Goal: Check status: Check status

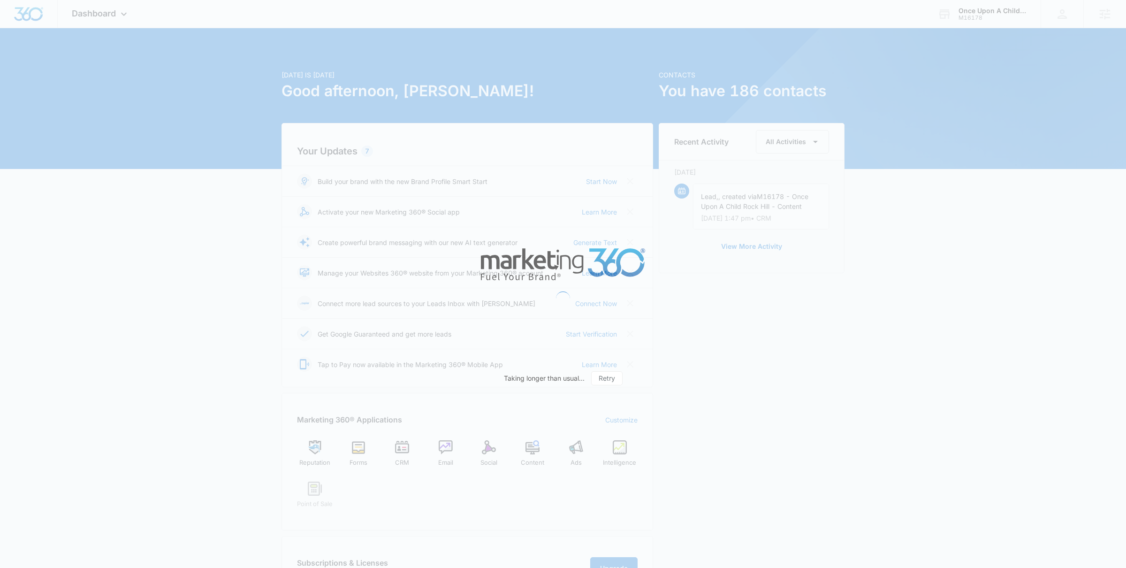
scroll to position [578, 0]
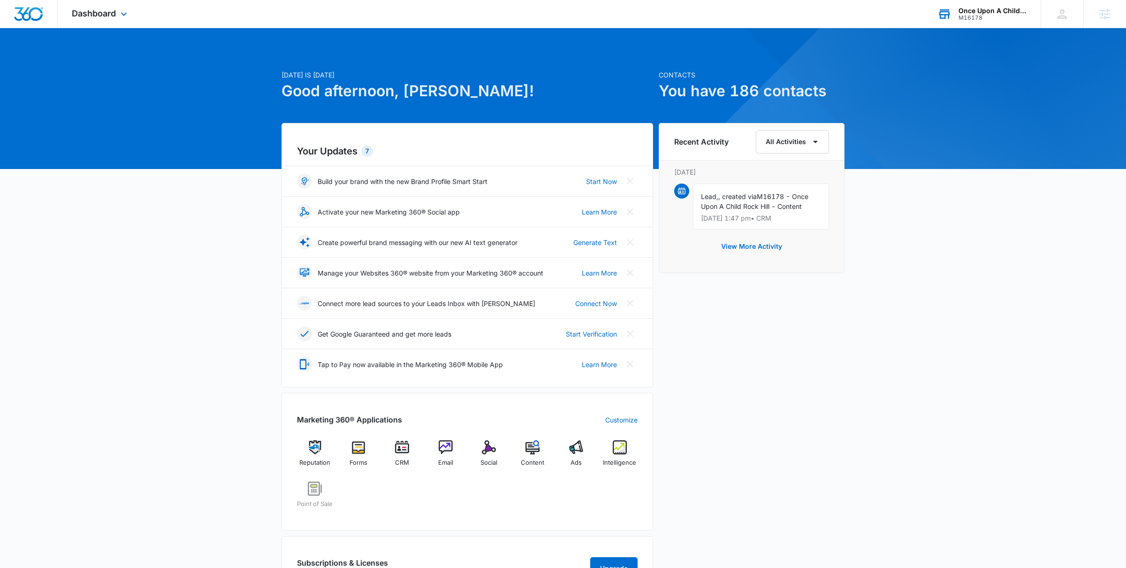
click at [944, 10] on icon at bounding box center [944, 9] width 9 height 1
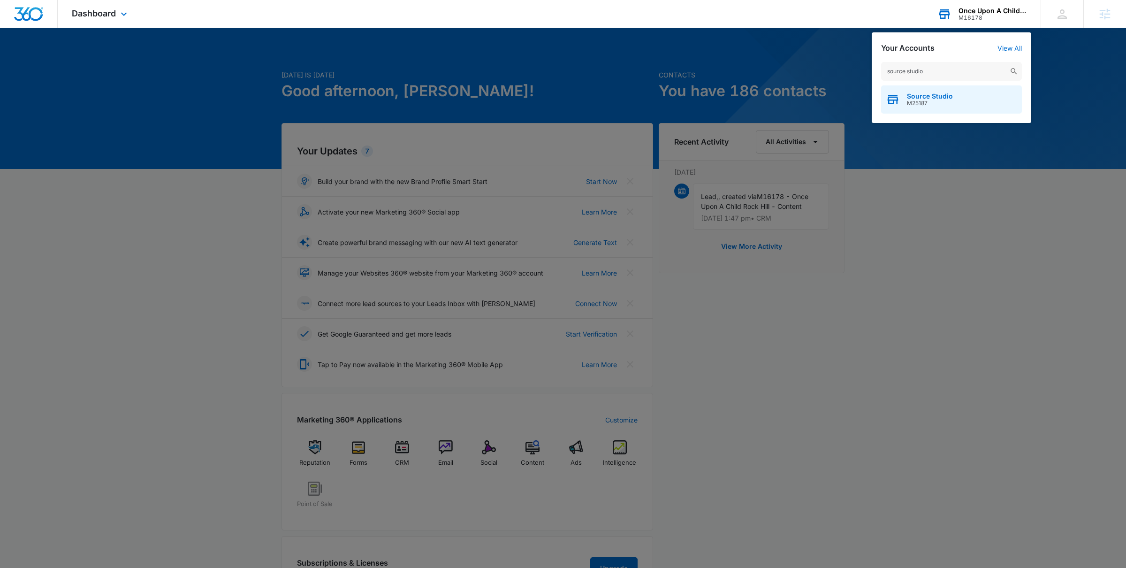
type input "source studio"
click at [941, 104] on span "M25187" at bounding box center [930, 103] width 46 height 7
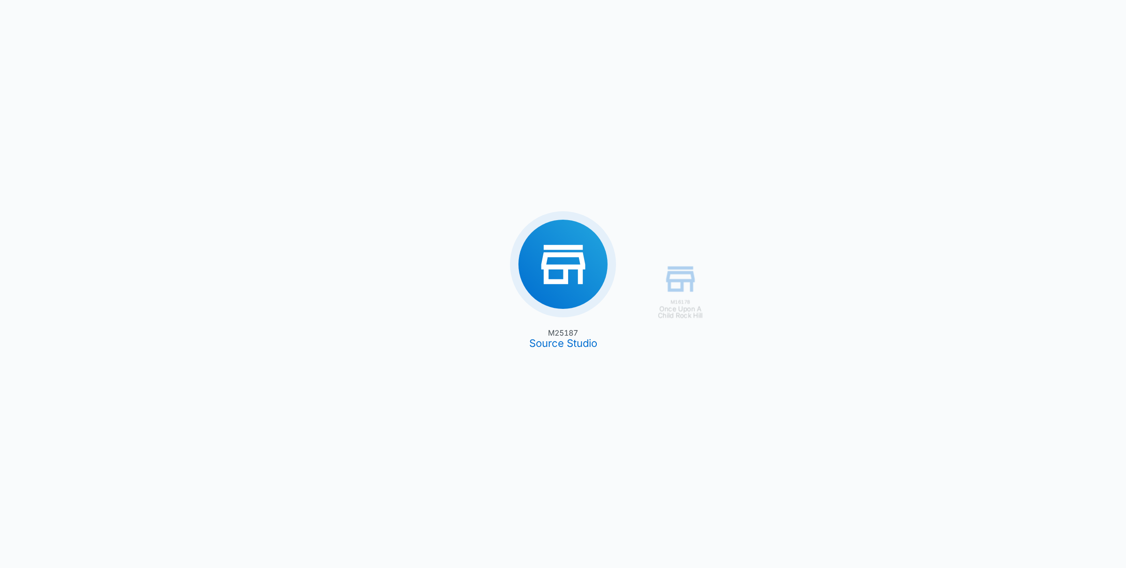
click at [237, 92] on div "M16178 Once Upon A Child Rock Hill M25187 Source Studio" at bounding box center [563, 284] width 1126 height 568
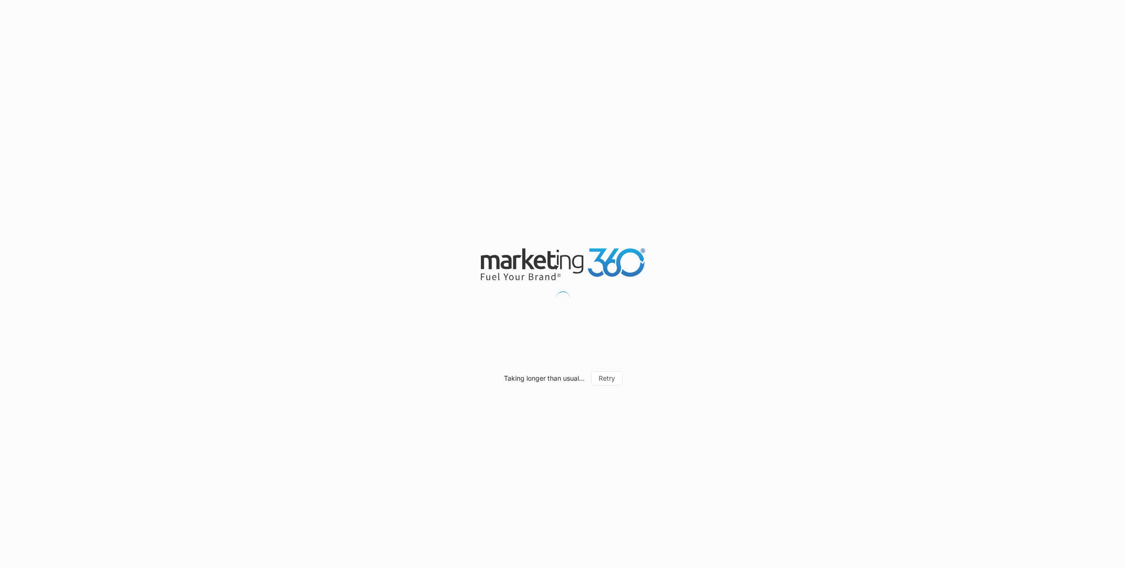
scroll to position [578, 0]
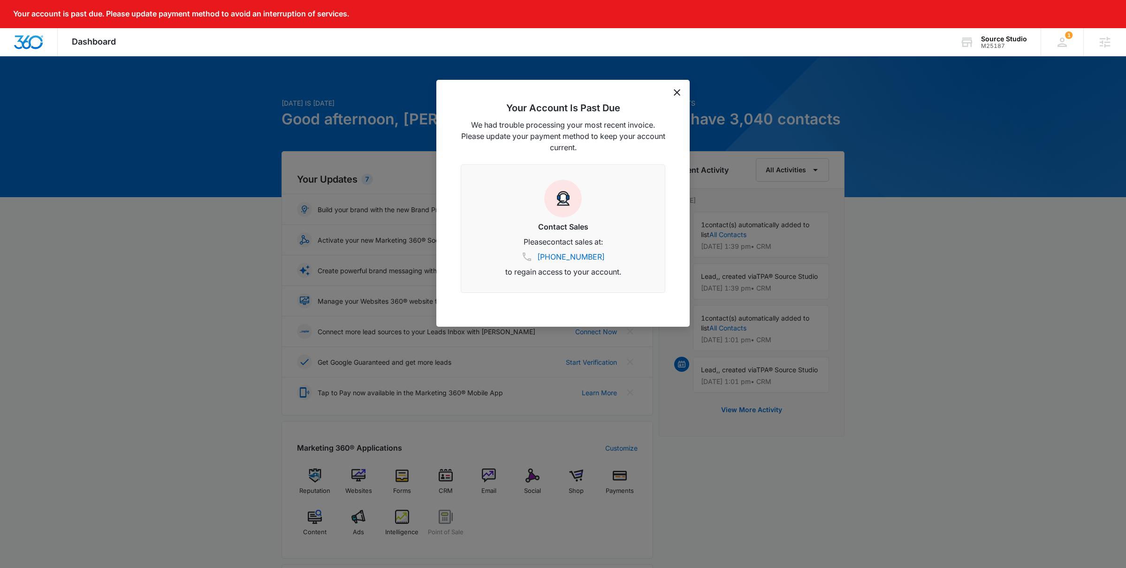
click at [682, 91] on div "Your Account Is Past Due We had trouble processing your most recent invoice. Pl…" at bounding box center [562, 203] width 253 height 247
click at [679, 91] on icon "dismiss this dialog" at bounding box center [677, 92] width 7 height 7
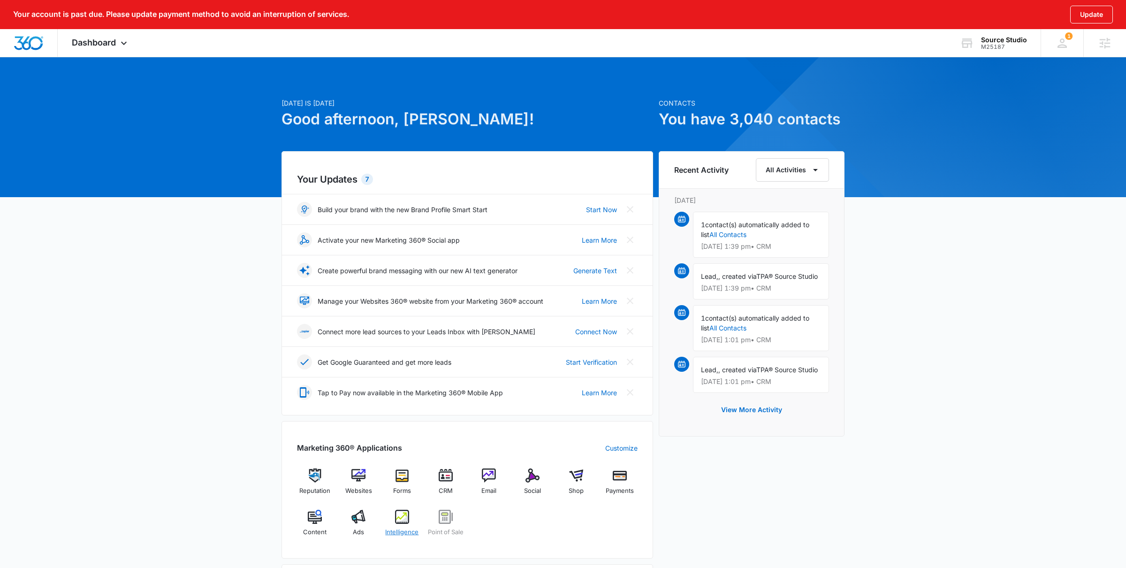
click at [396, 526] on div "Intelligence" at bounding box center [402, 527] width 36 height 34
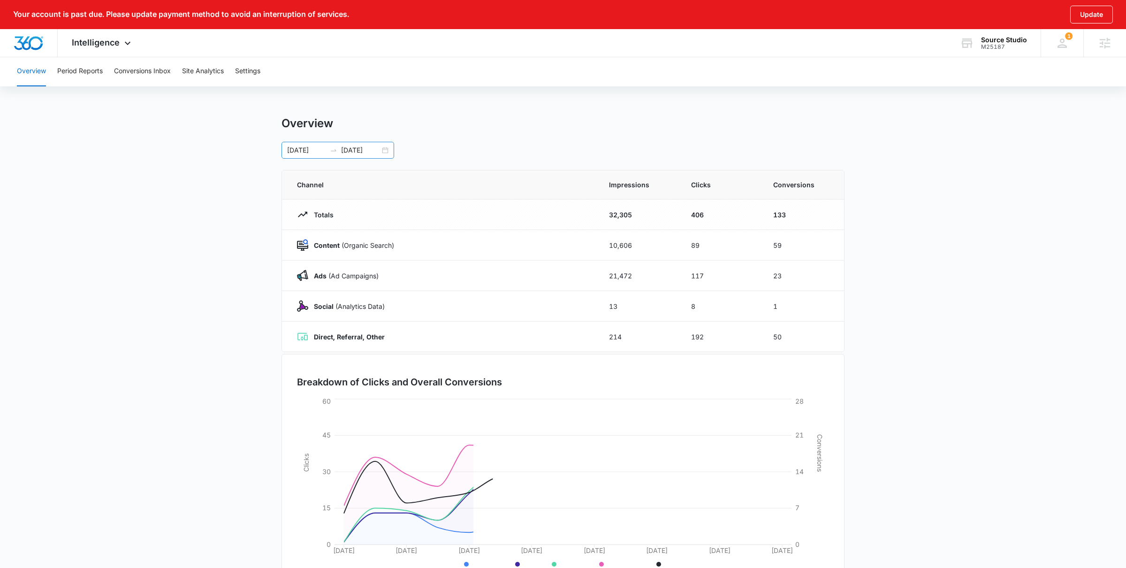
click at [389, 147] on div "08/24/2025 09/07/2025" at bounding box center [338, 150] width 113 height 17
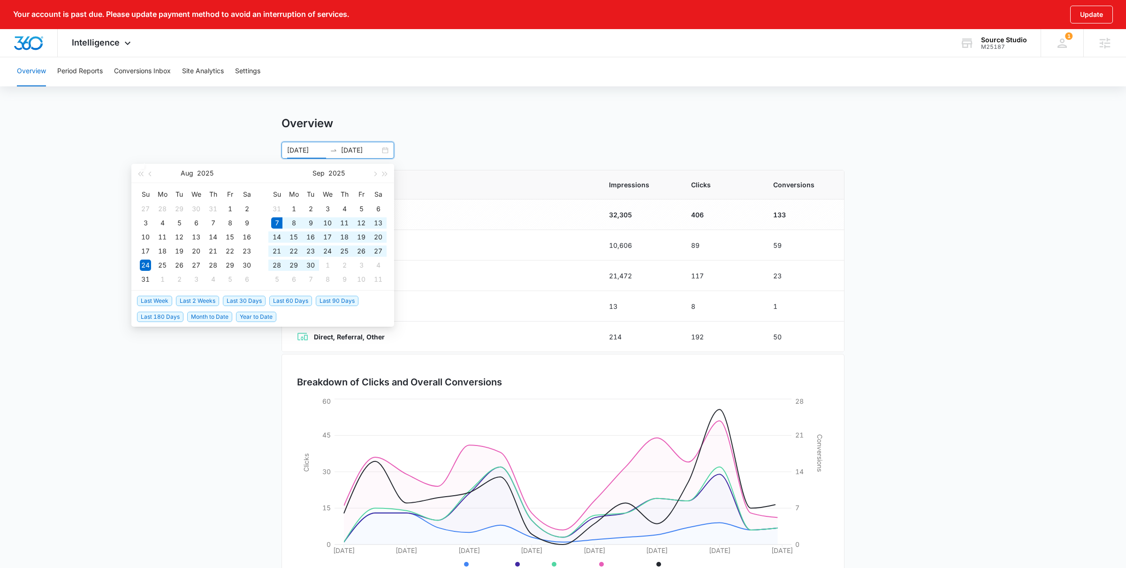
click at [249, 297] on span "Last 30 Days" at bounding box center [244, 301] width 43 height 10
type input "09/07/2025"
type input "10/07/2025"
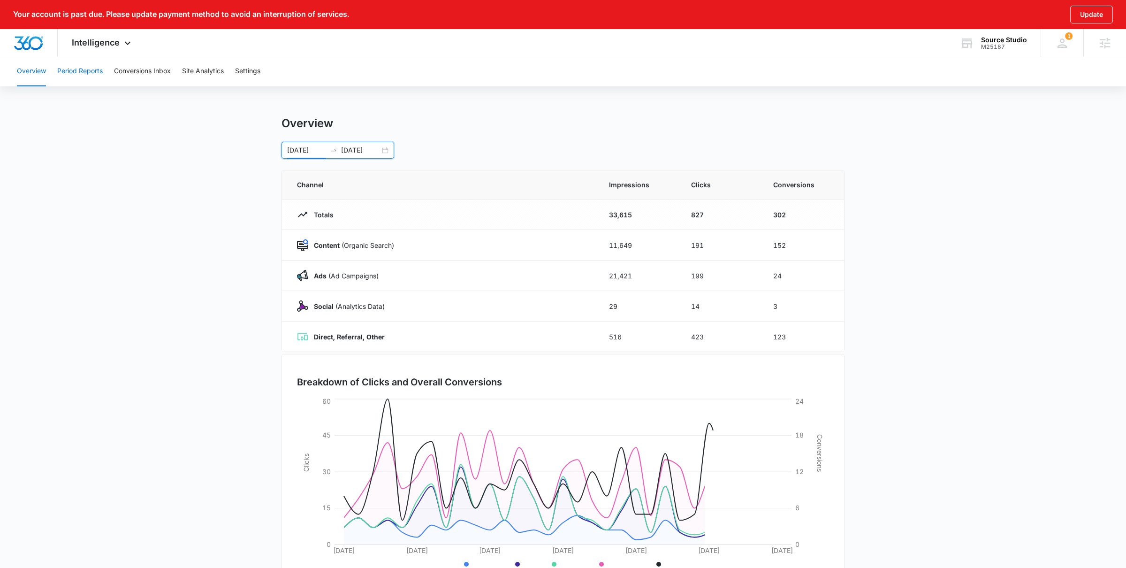
click at [88, 74] on button "Period Reports" at bounding box center [80, 71] width 46 height 30
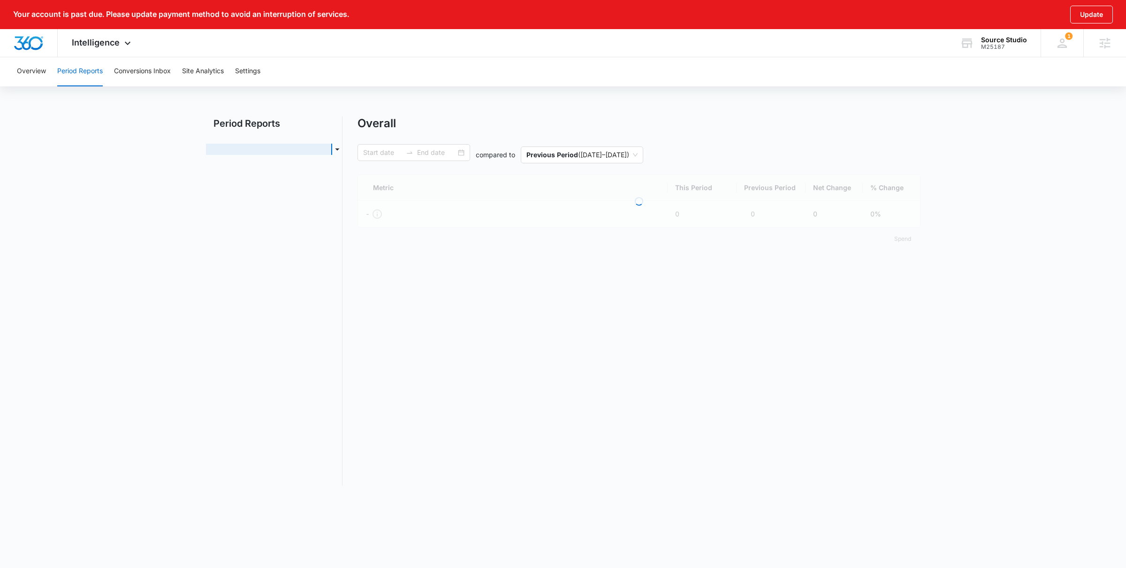
type input "09/07/2025"
type input "10/07/2025"
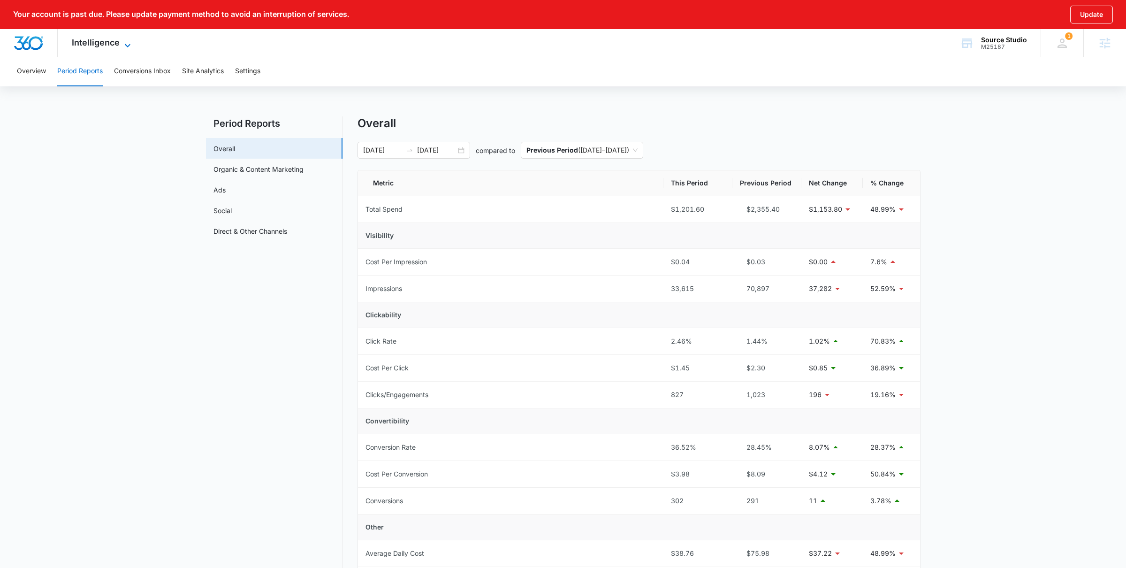
click at [96, 38] on span "Intelligence" at bounding box center [96, 43] width 48 height 10
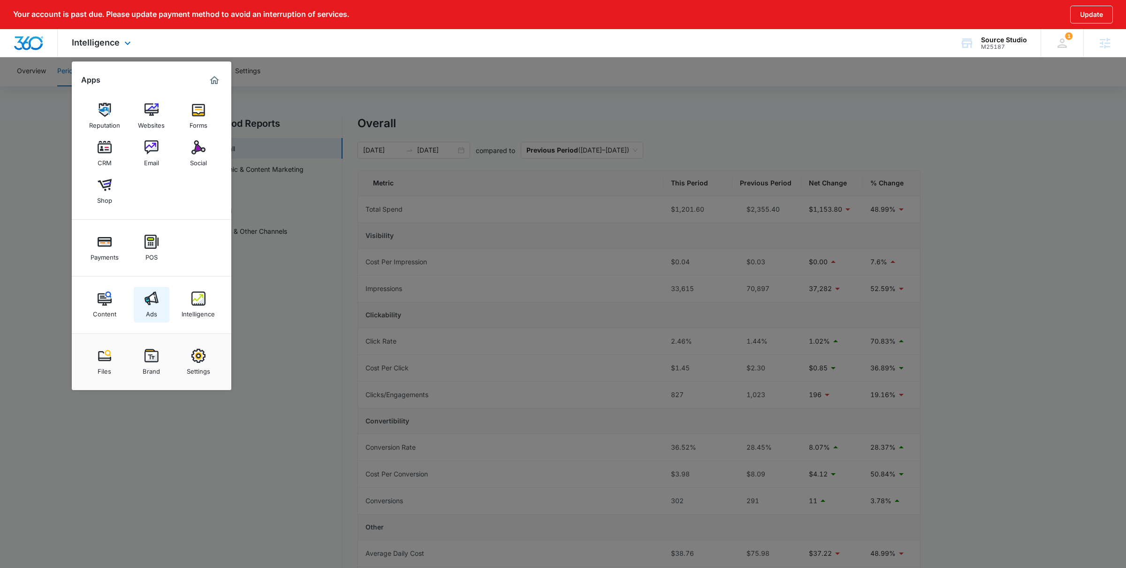
click at [151, 298] on img at bounding box center [152, 298] width 14 height 14
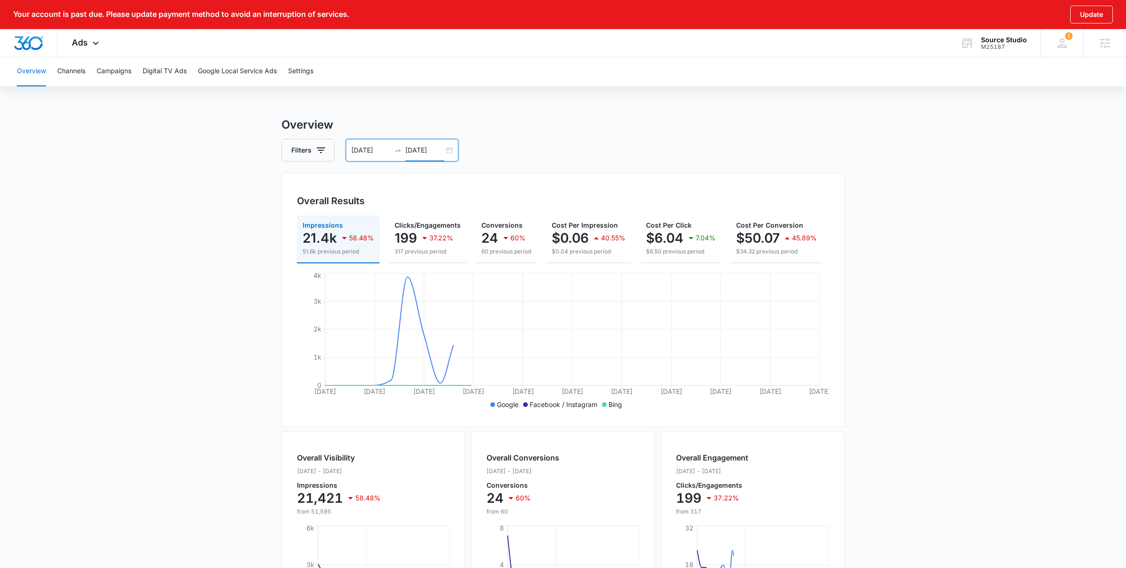
click at [414, 149] on input "10/07/2025" at bounding box center [424, 150] width 39 height 10
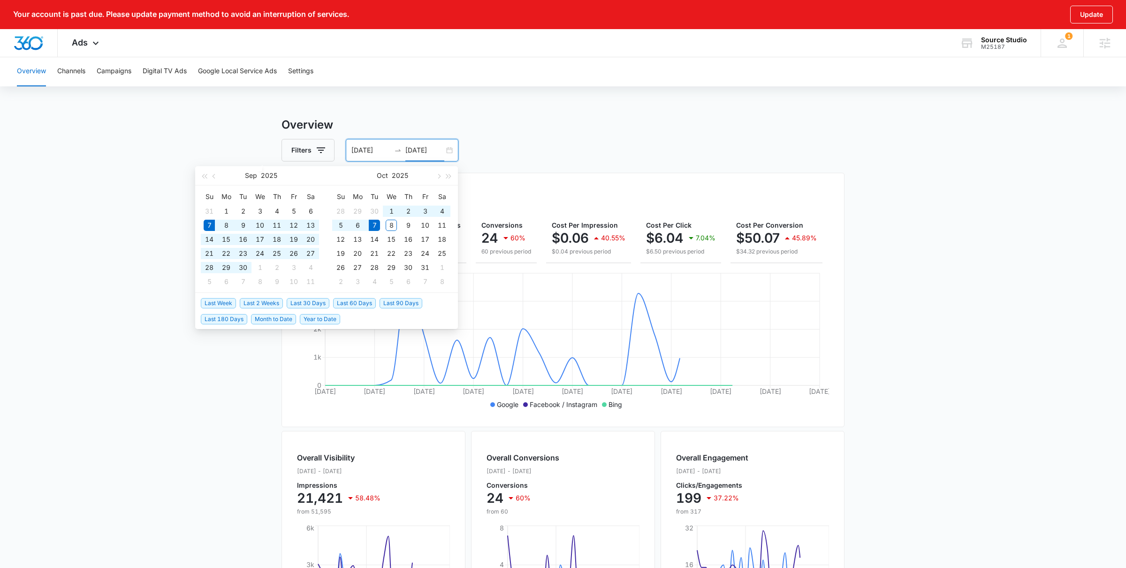
type input "10/07/2025"
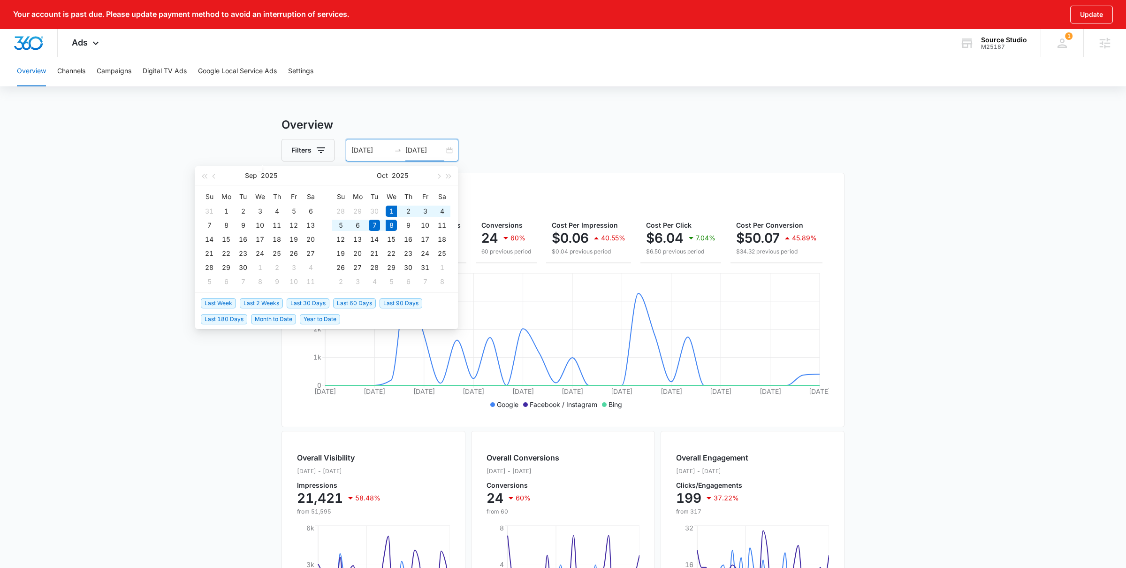
click at [226, 301] on span "Last Week" at bounding box center [218, 303] width 35 height 10
type input "10/01/2025"
type input "10/08/2025"
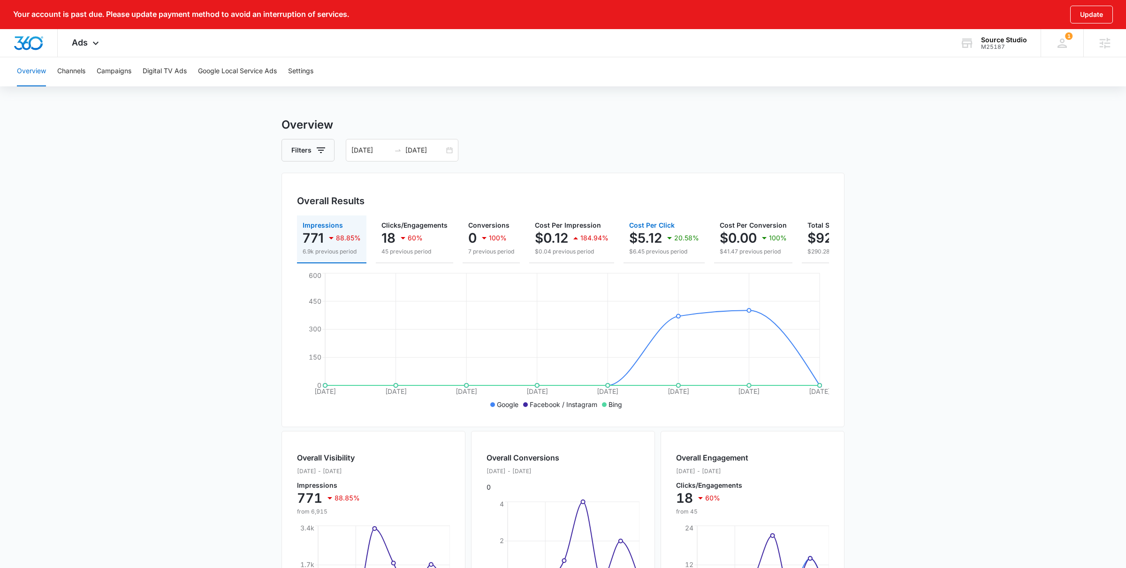
click at [629, 241] on p "$5.12" at bounding box center [645, 237] width 33 height 15
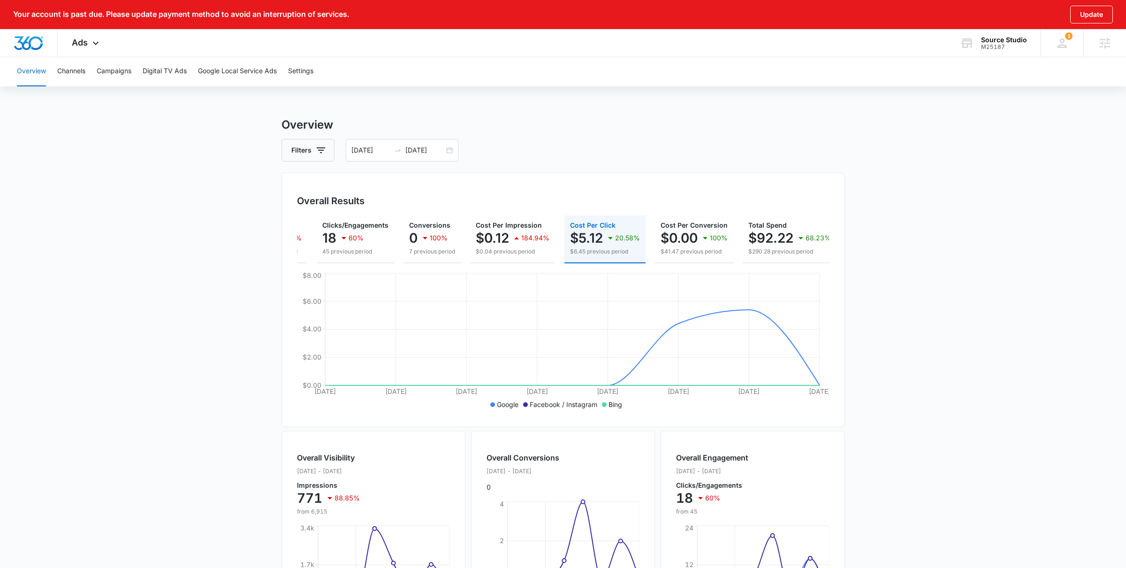
scroll to position [0, 70]
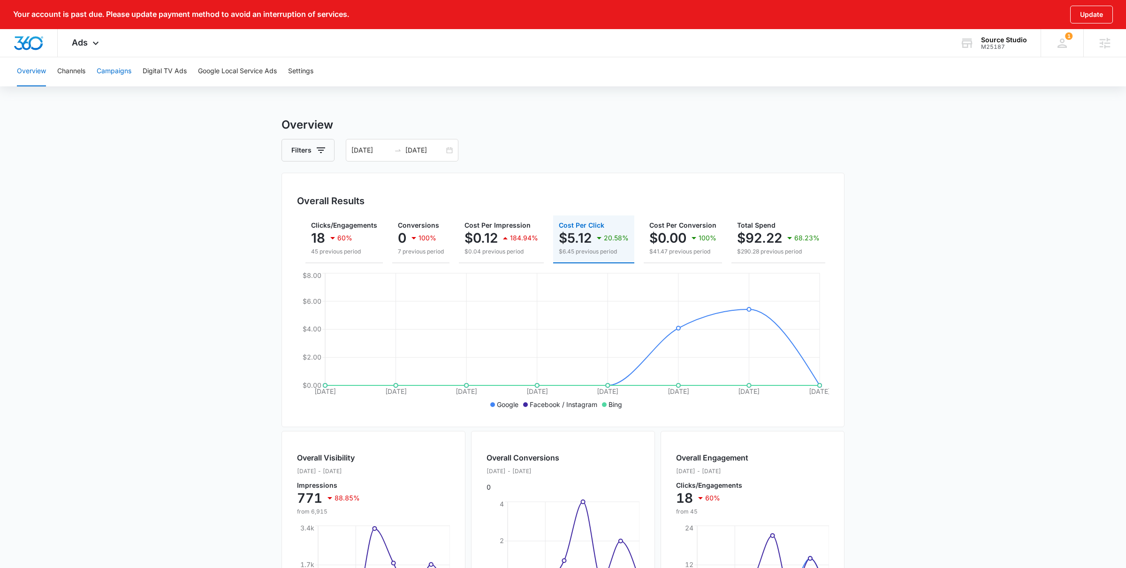
click at [122, 70] on button "Campaigns" at bounding box center [114, 71] width 35 height 30
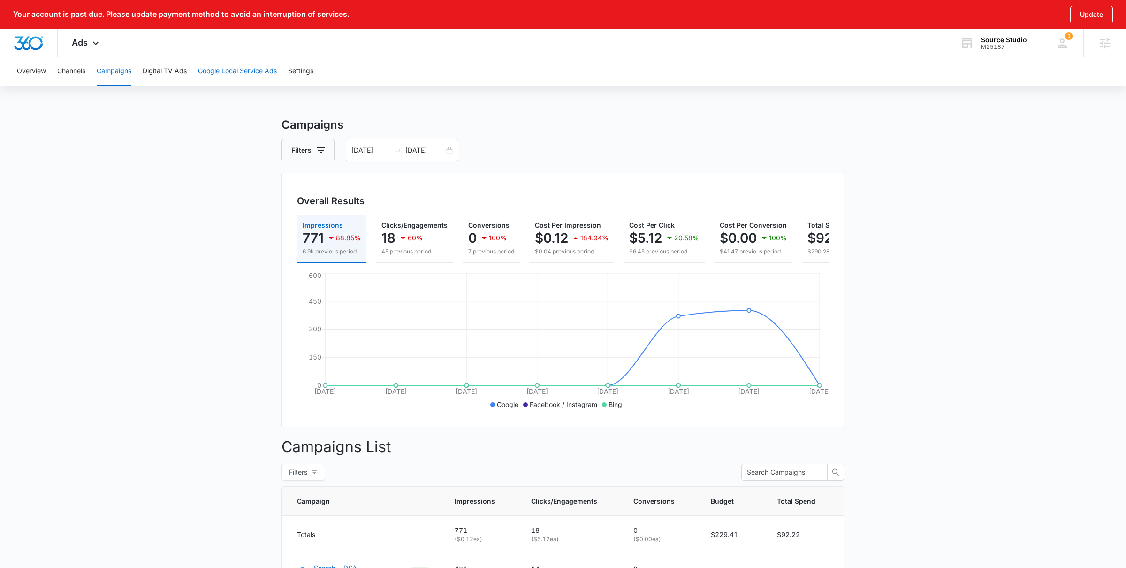
click at [262, 66] on button "Google Local Service Ads" at bounding box center [237, 71] width 79 height 30
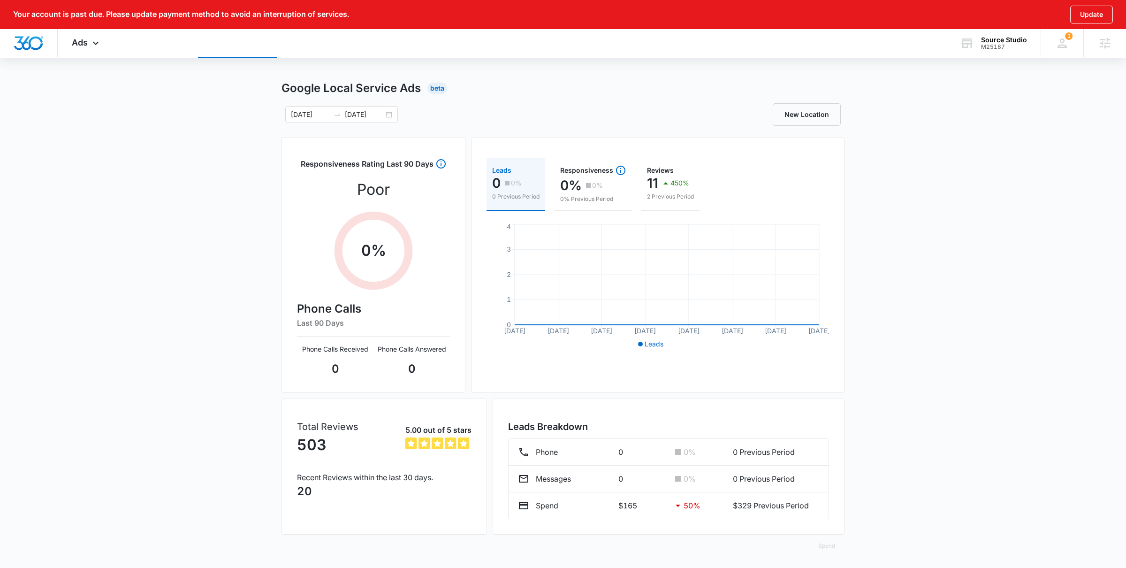
scroll to position [38, 0]
drag, startPoint x: 614, startPoint y: 504, endPoint x: 648, endPoint y: 504, distance: 33.8
type textarea "$165"
click at [648, 504] on div "Spend $165 50 % $329 Previous Period" at bounding box center [669, 503] width 302 height 11
click at [647, 503] on p "$165" at bounding box center [641, 503] width 46 height 11
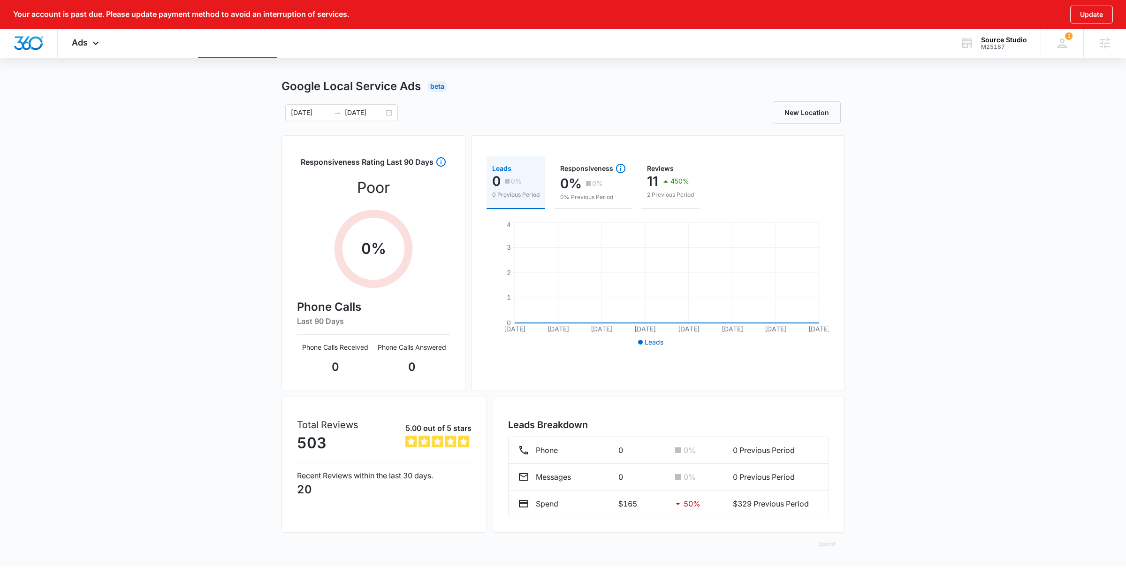
scroll to position [0, 0]
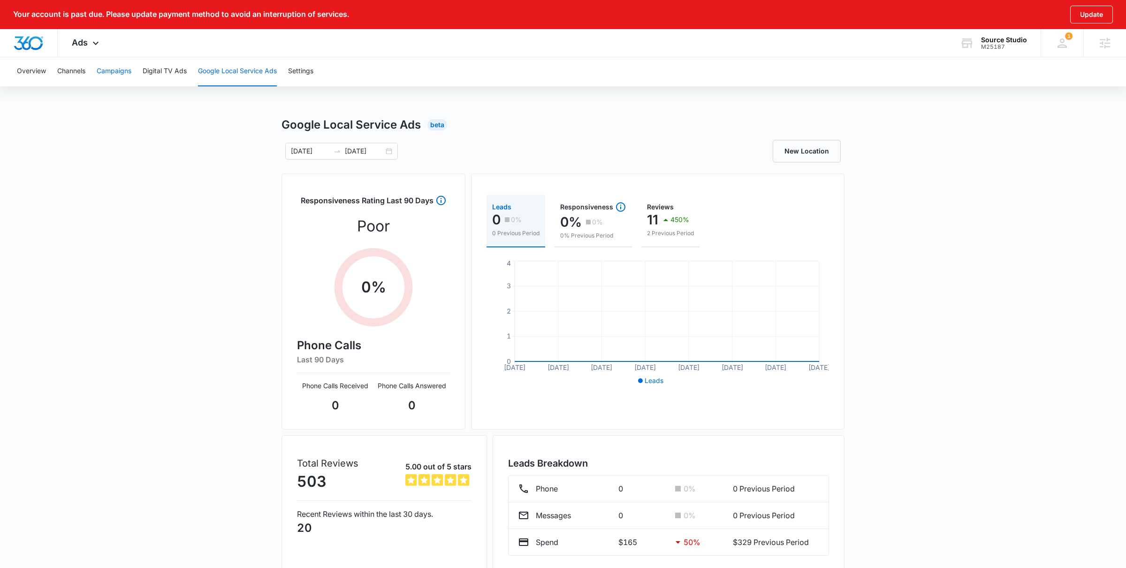
click at [116, 76] on button "Campaigns" at bounding box center [114, 71] width 35 height 30
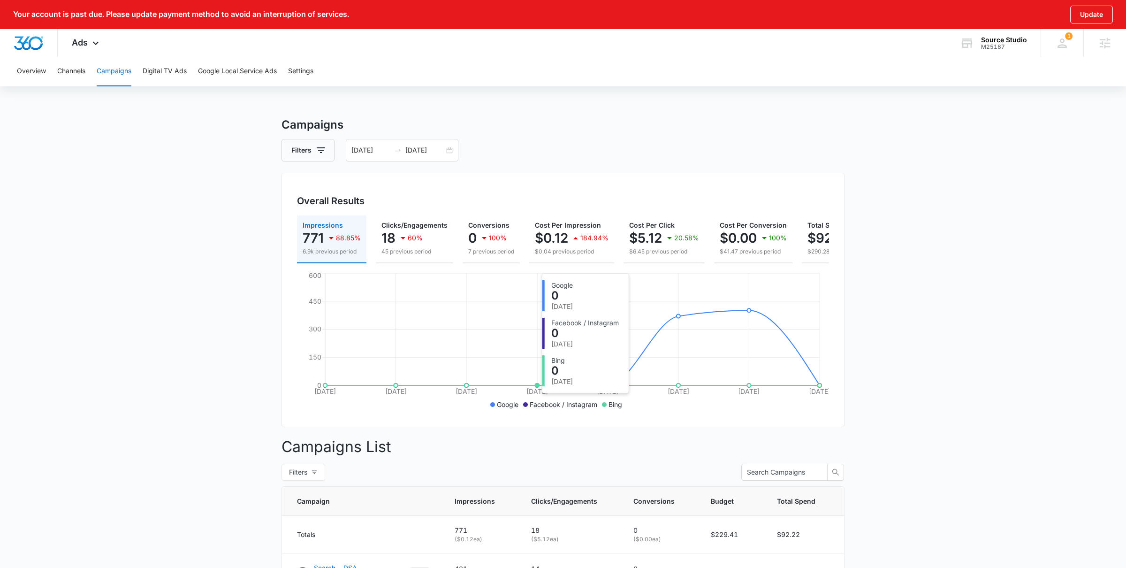
click at [529, 302] on icon "Oct 1 Oct 2 Oct 3 Oct 4 Oct 5 Oct 6 Oct 7 Oct 8 0 150 300 450 600" at bounding box center [563, 341] width 532 height 141
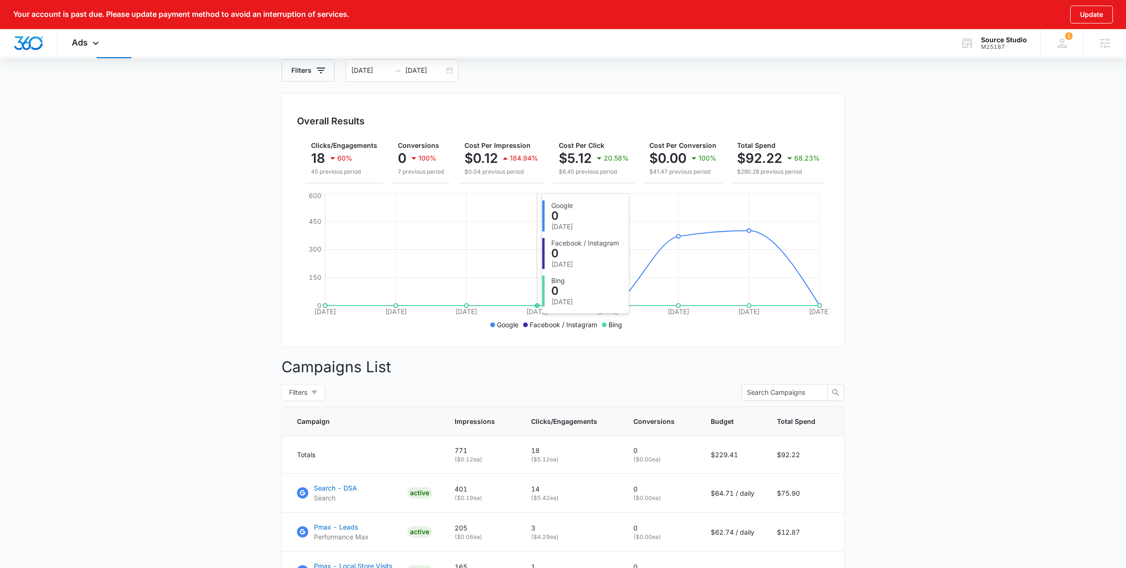
scroll to position [80, 0]
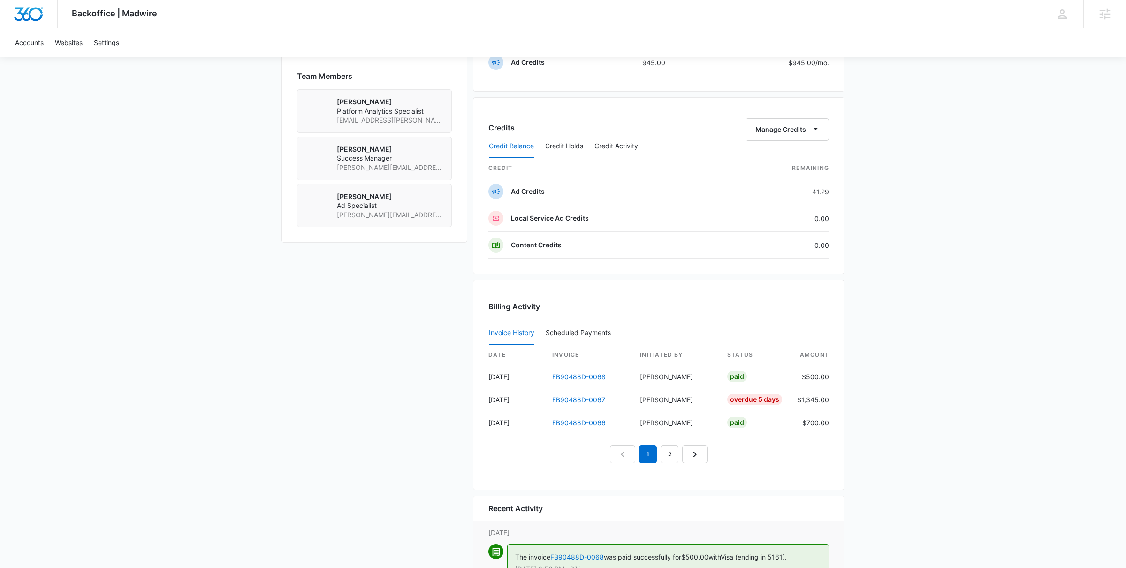
scroll to position [678, 0]
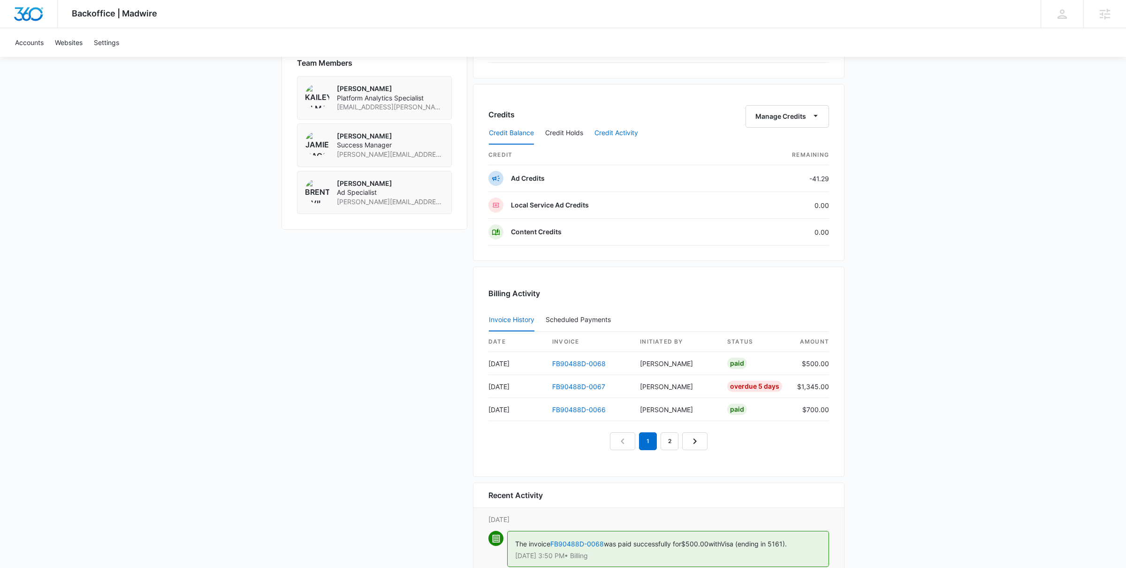
click at [625, 129] on button "Credit Activity" at bounding box center [617, 133] width 44 height 23
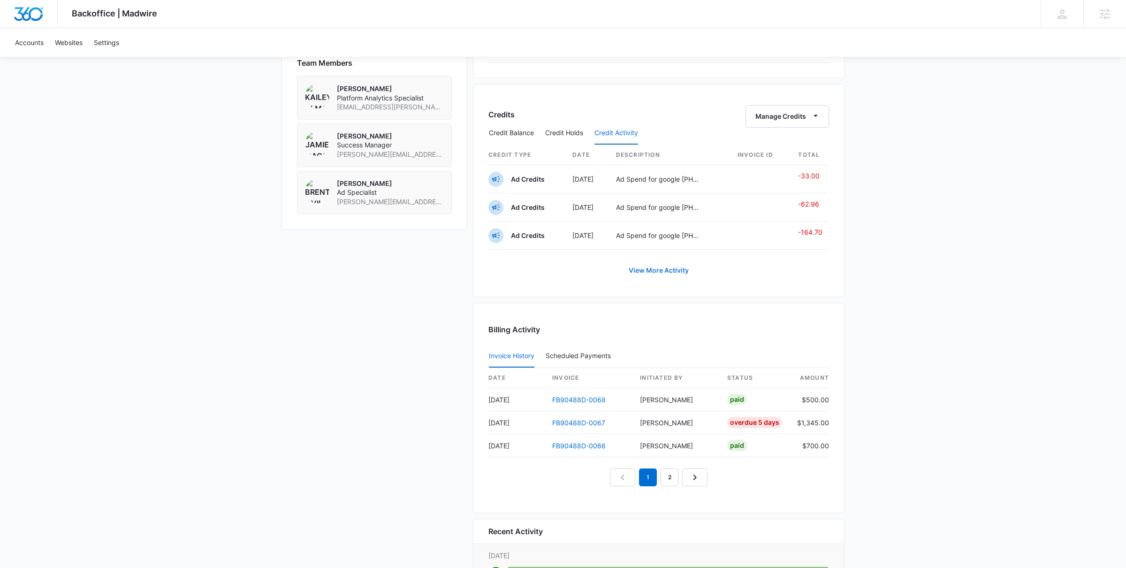
click at [667, 272] on link "View More Activity" at bounding box center [658, 270] width 79 height 23
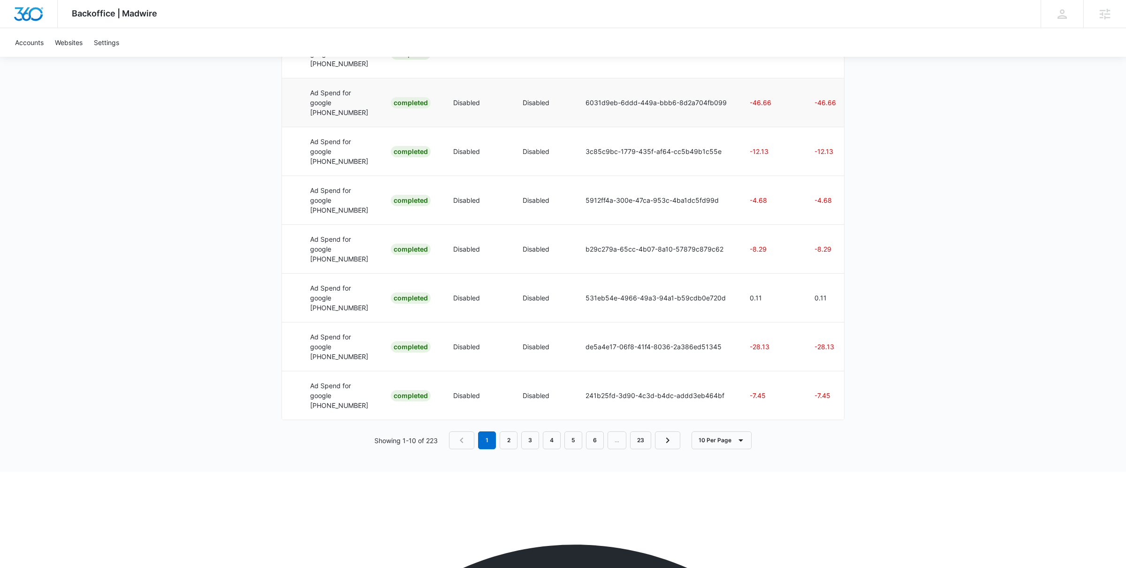
scroll to position [453, 0]
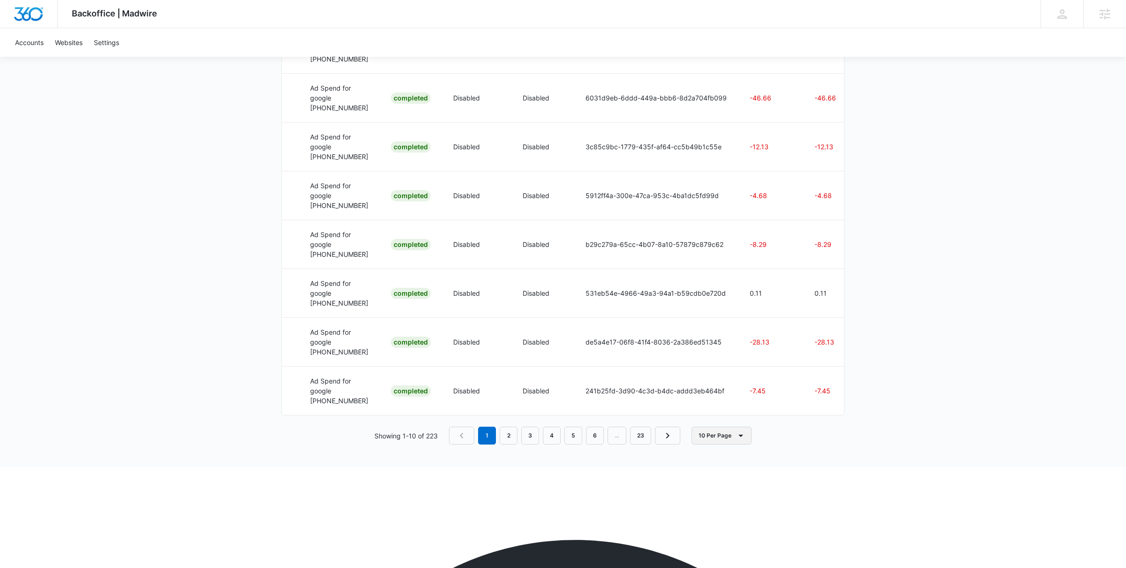
click at [713, 444] on button "10 Per Page" at bounding box center [722, 436] width 60 height 18
click at [711, 502] on button "100 Per Page" at bounding box center [731, 509] width 76 height 14
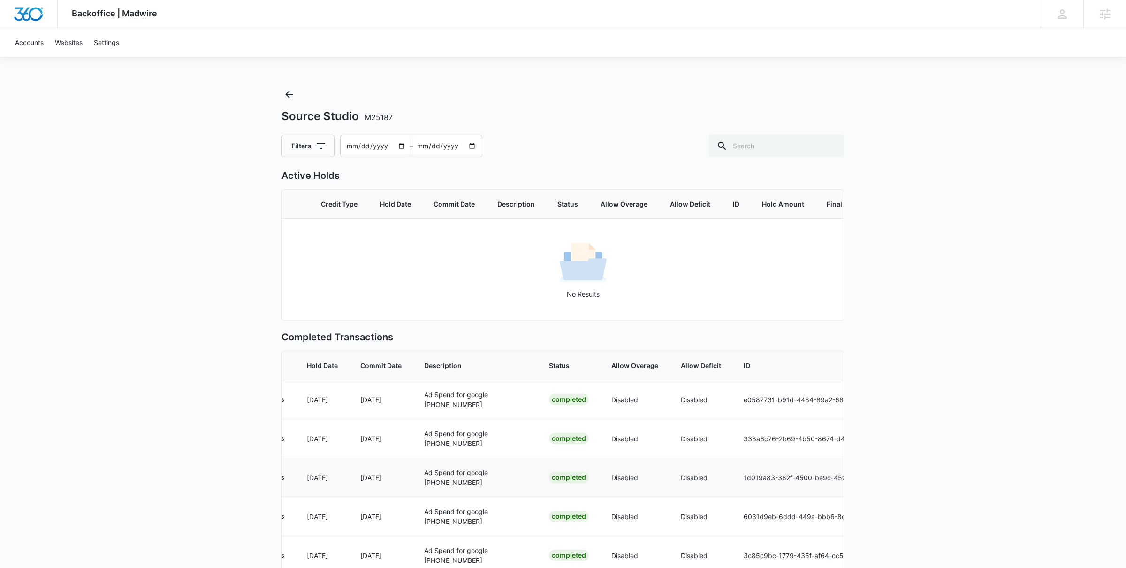
scroll to position [0, 99]
click at [391, 140] on input "2025-08-09" at bounding box center [375, 146] width 69 height 22
click at [360, 148] on input "2025-08-09" at bounding box center [375, 146] width 69 height 22
click at [404, 148] on input "2025-08-09" at bounding box center [375, 146] width 69 height 22
type input "2025-10-08"
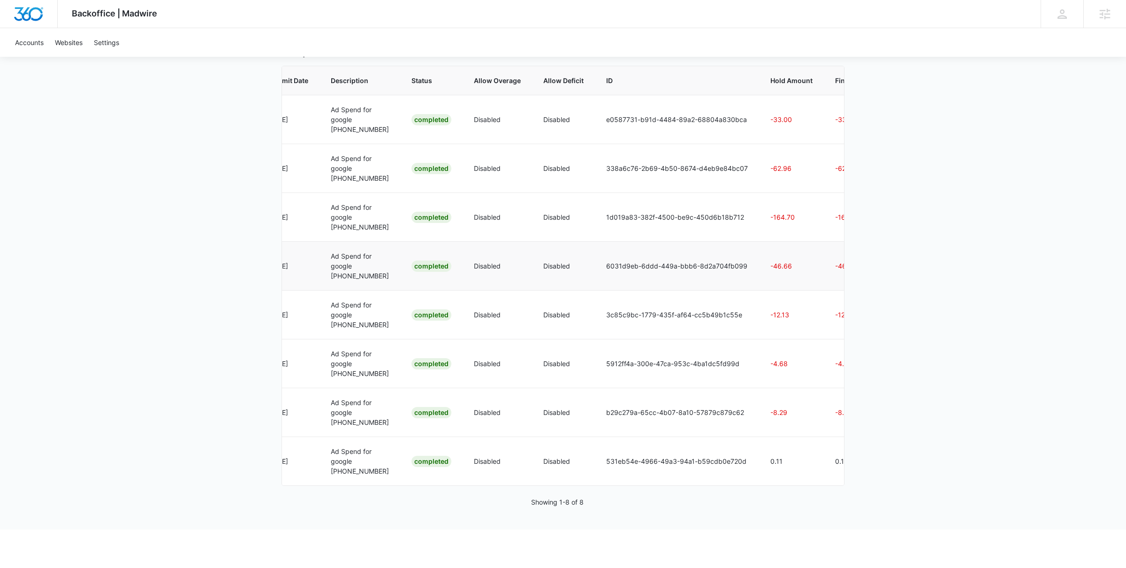
scroll to position [0, 188]
